Goal: Complete application form

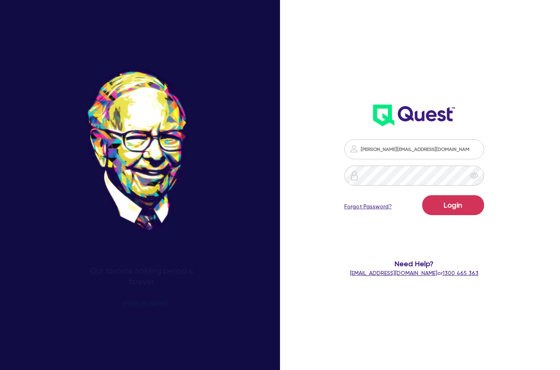
click at [467, 207] on button "Login" at bounding box center [453, 205] width 62 height 20
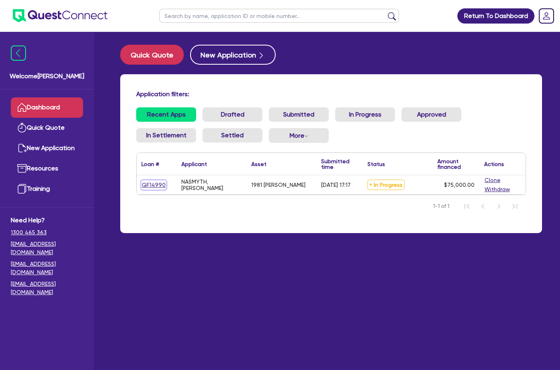
click at [162, 183] on link "QF14990" at bounding box center [153, 185] width 25 height 9
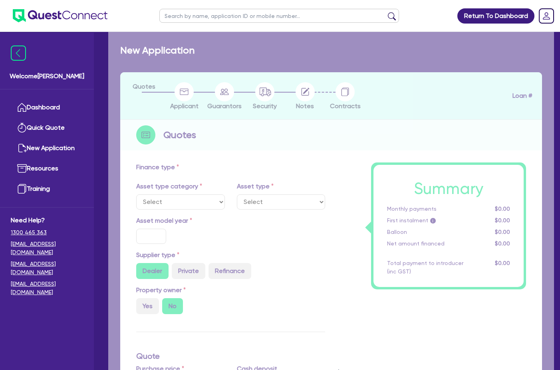
select select "PRIMARY_ASSETS"
type input "1981"
radio input "false"
radio input "true"
type input "75,000"
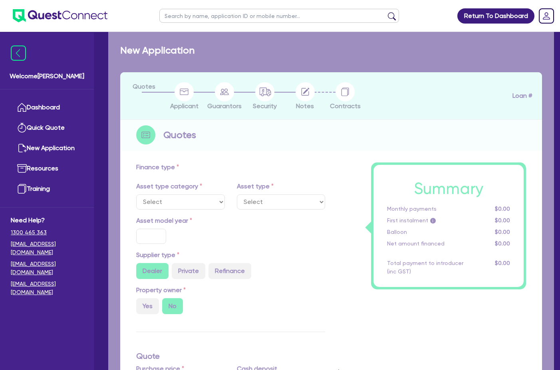
type input "13"
type input "9,750"
type input "17.95"
select select "HEAVY_TRUCKS"
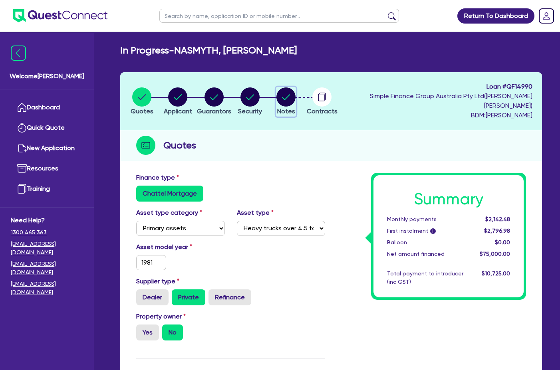
click at [296, 99] on circle "button" at bounding box center [285, 96] width 19 height 19
select select "Quest Finance - Own Book"
